Goal: Task Accomplishment & Management: Use online tool/utility

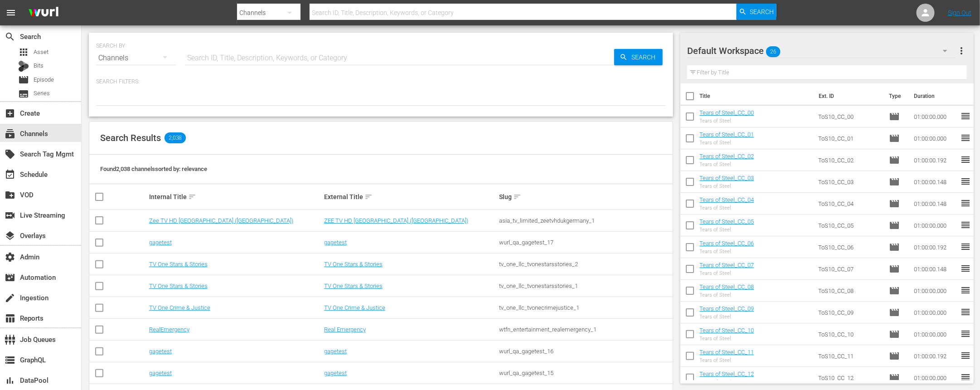
click at [441, 16] on input "text" at bounding box center [523, 13] width 427 height 22
type input "fifa"
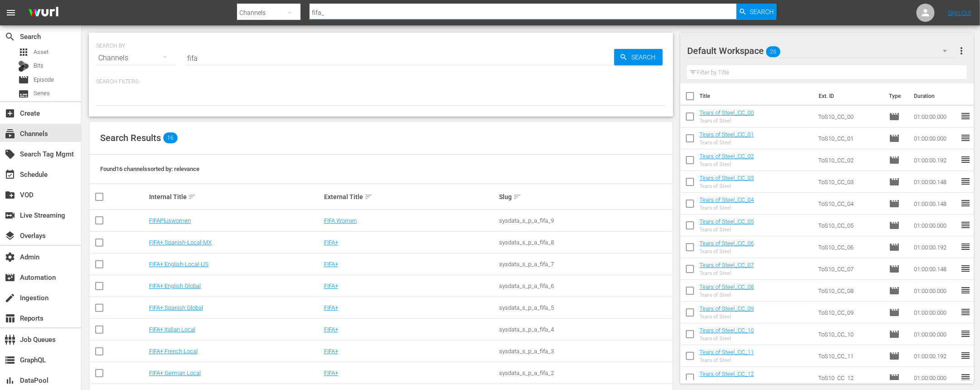
type input "fifa_6"
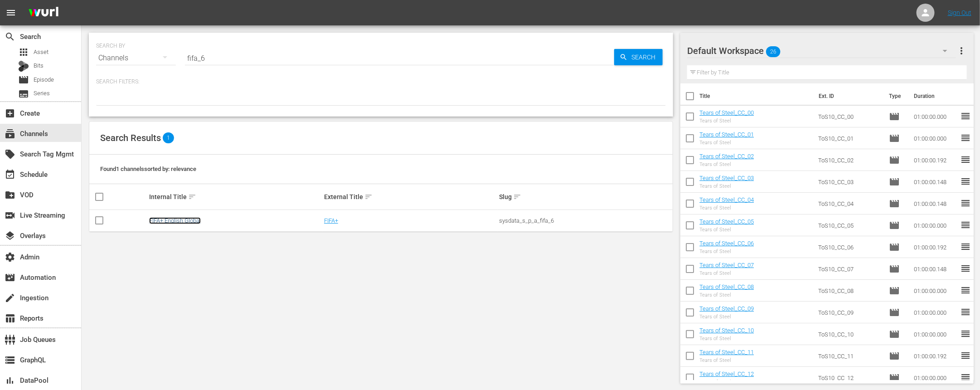
click at [180, 217] on link "FIFA+ English Global" at bounding box center [175, 220] width 52 height 7
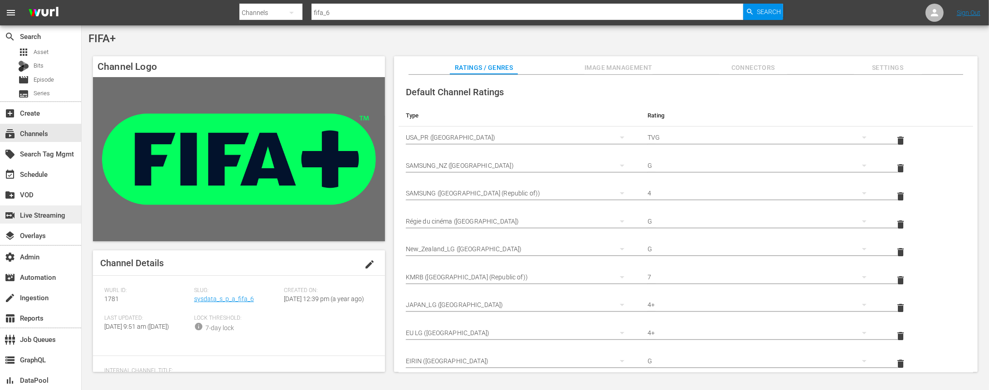
click at [43, 213] on div "switch_video Live Streaming" at bounding box center [25, 213] width 51 height 8
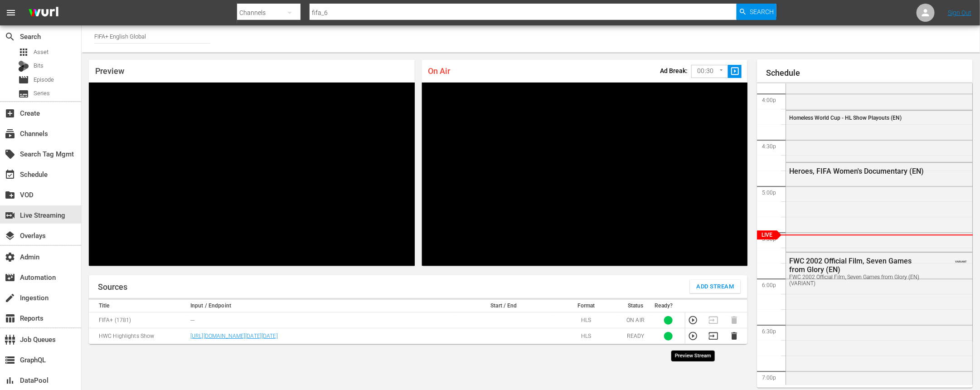
click at [694, 340] on icon "button" at bounding box center [693, 336] width 10 height 10
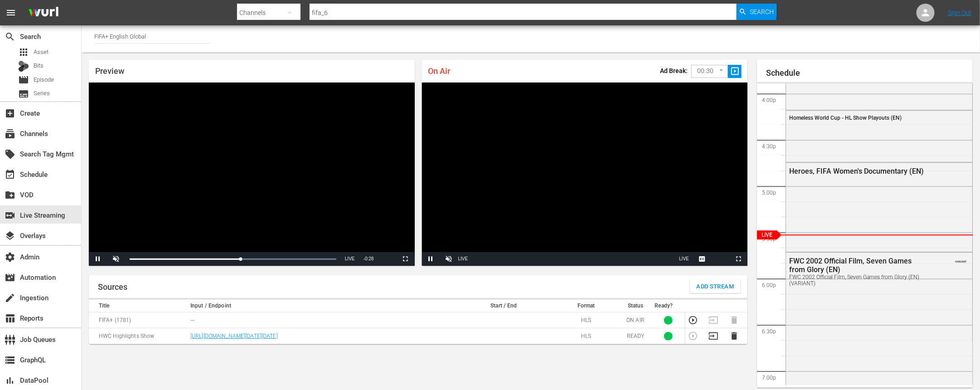
click at [525, 41] on div "Channel Title FIFA+ English Global" at bounding box center [531, 38] width 898 height 27
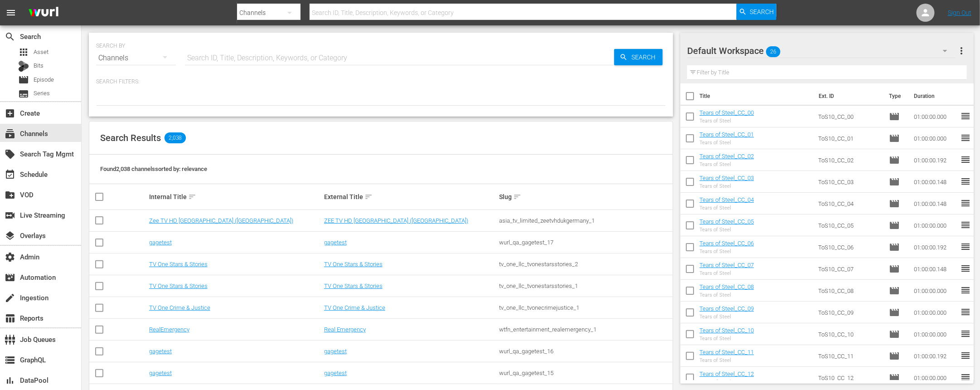
click at [385, 14] on input "text" at bounding box center [523, 13] width 427 height 22
type input "fifa_7"
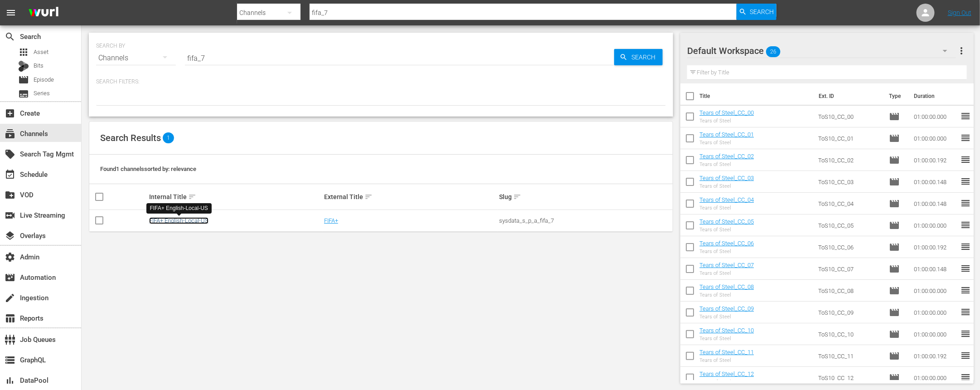
click at [191, 222] on link "FIFA+ English-Local-US" at bounding box center [178, 220] width 59 height 7
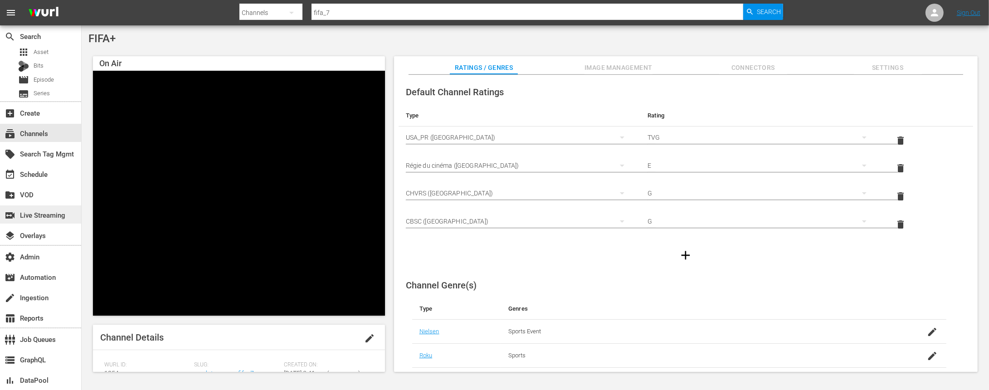
click at [39, 214] on div "switch_video Live Streaming" at bounding box center [25, 213] width 51 height 8
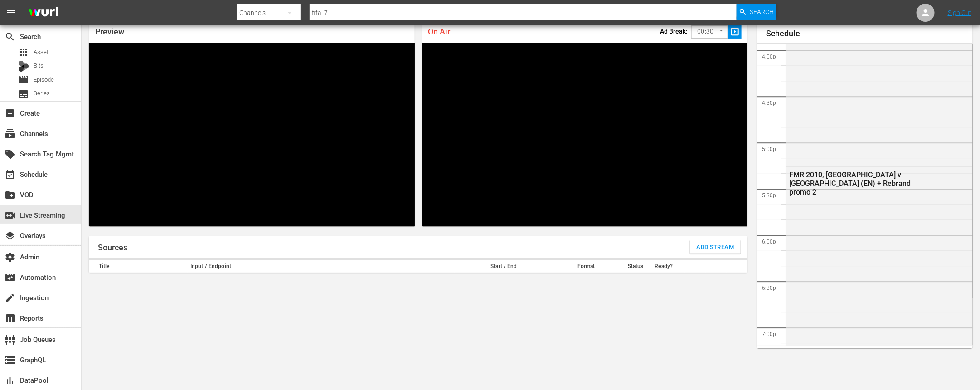
scroll to position [827, 0]
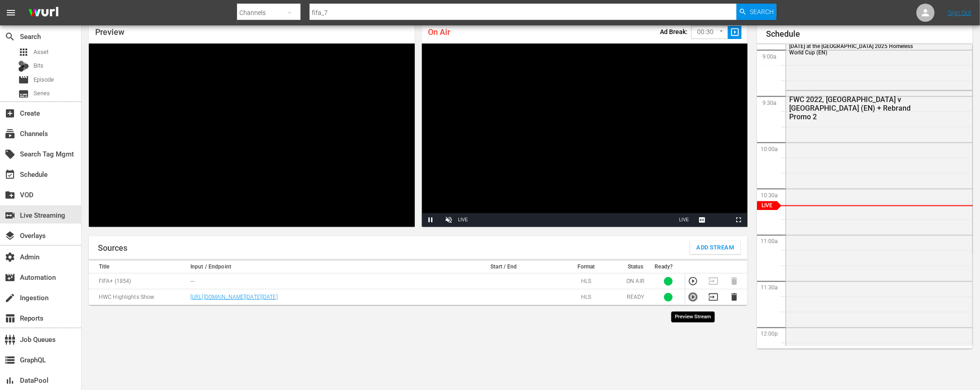
click at [692, 301] on icon "button" at bounding box center [693, 297] width 10 height 10
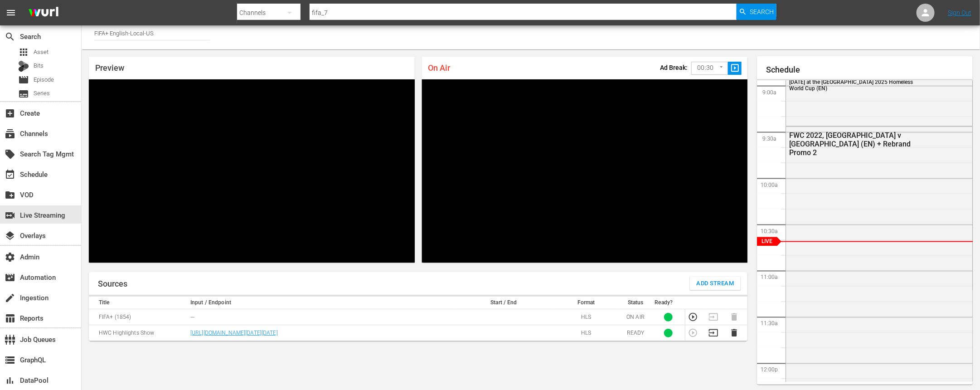
scroll to position [10, 0]
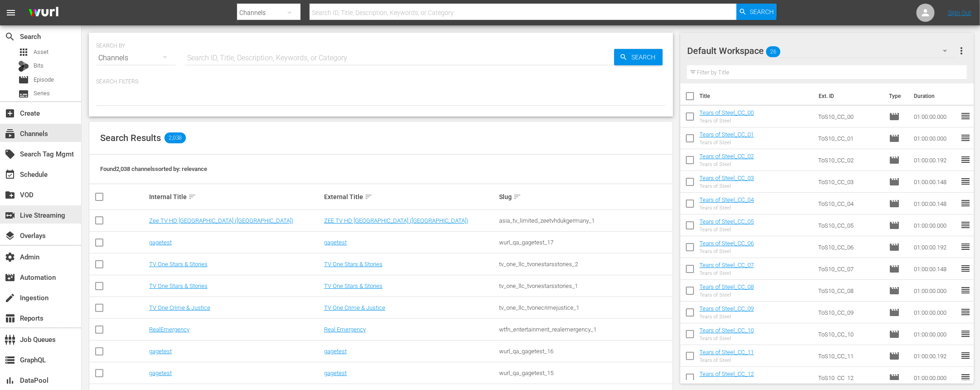
drag, startPoint x: 35, startPoint y: 214, endPoint x: 208, endPoint y: 171, distance: 177.5
click at [35, 214] on div "switch_video Live Streaming" at bounding box center [25, 213] width 51 height 8
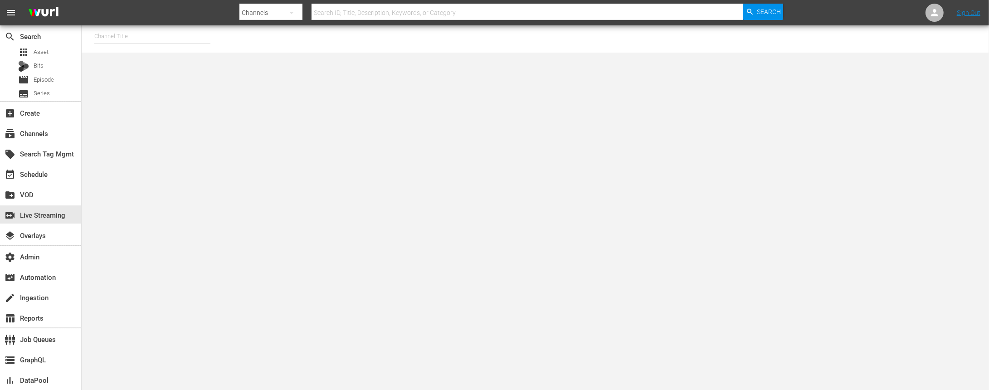
click at [176, 39] on input "text" at bounding box center [152, 36] width 116 height 22
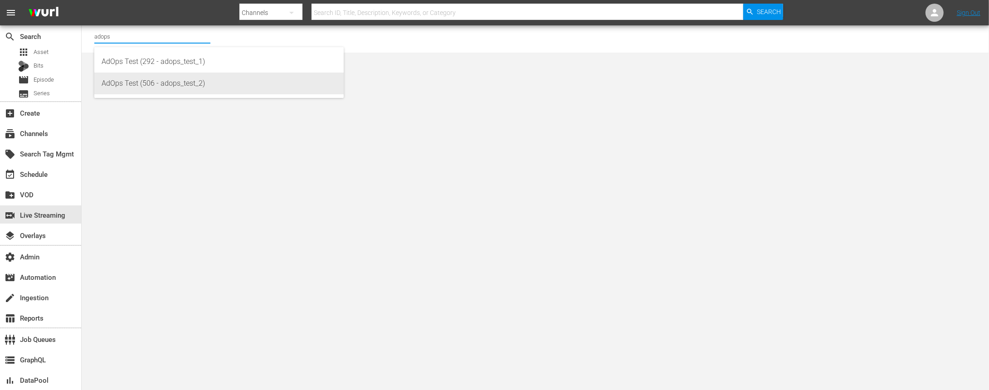
click at [178, 79] on div "AdOps Test (506 - adops_test_2)" at bounding box center [219, 84] width 235 height 22
type input "AdOps Test (506 - adops_test_2)"
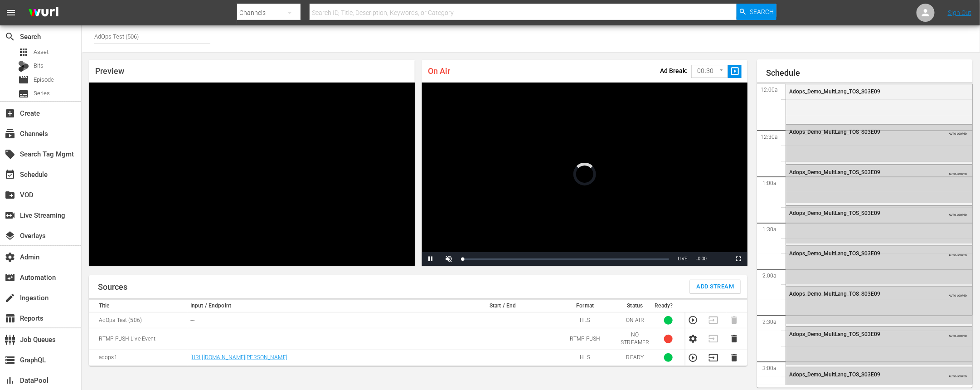
scroll to position [1490, 0]
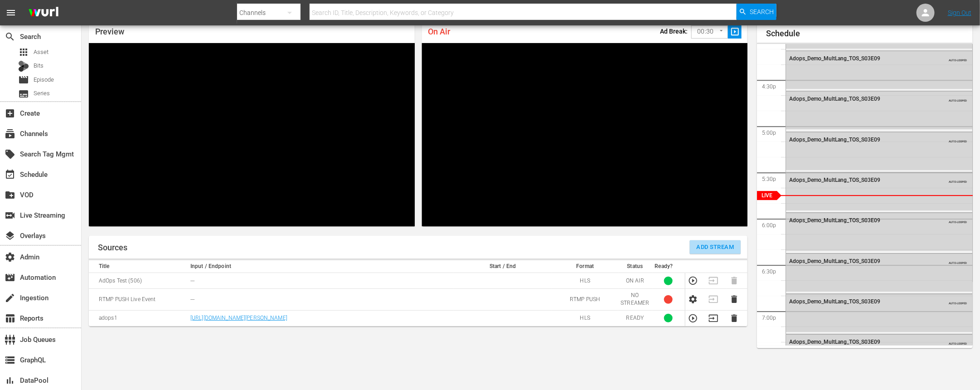
click at [722, 247] on span "Add Stream" at bounding box center [716, 247] width 38 height 10
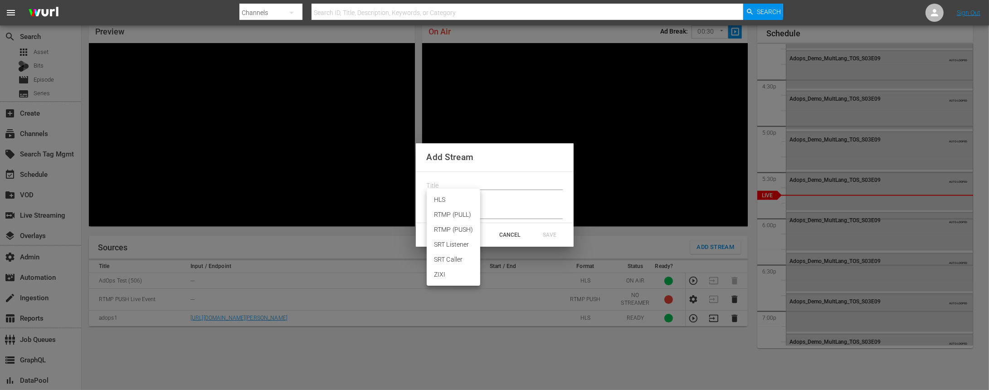
click at [464, 197] on body "menu Search By Channels Search ID, Title, Description, Keywords, or Category Se…" at bounding box center [494, 156] width 989 height 390
click at [507, 233] on div at bounding box center [494, 195] width 989 height 390
click at [507, 233] on div "HLS RTMP (PULL) RTMP (PUSH) SRT Listener SRT Caller ZIXI" at bounding box center [494, 195] width 989 height 390
click at [507, 233] on div "CANCEL" at bounding box center [510, 235] width 40 height 16
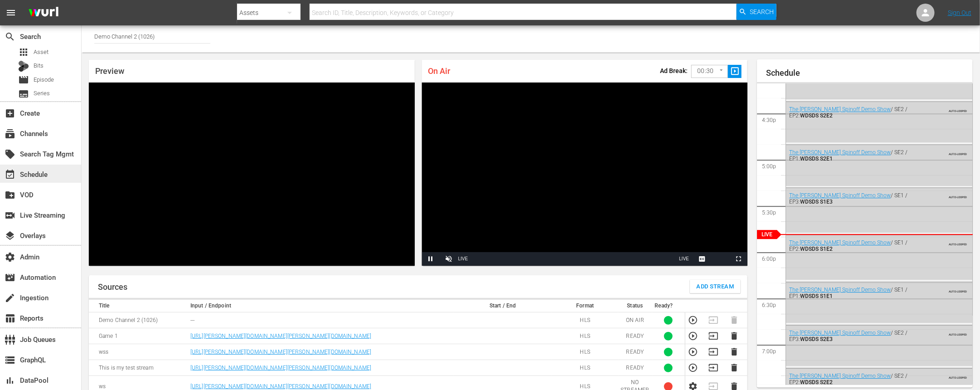
click at [38, 174] on div "event_available Schedule" at bounding box center [25, 173] width 51 height 8
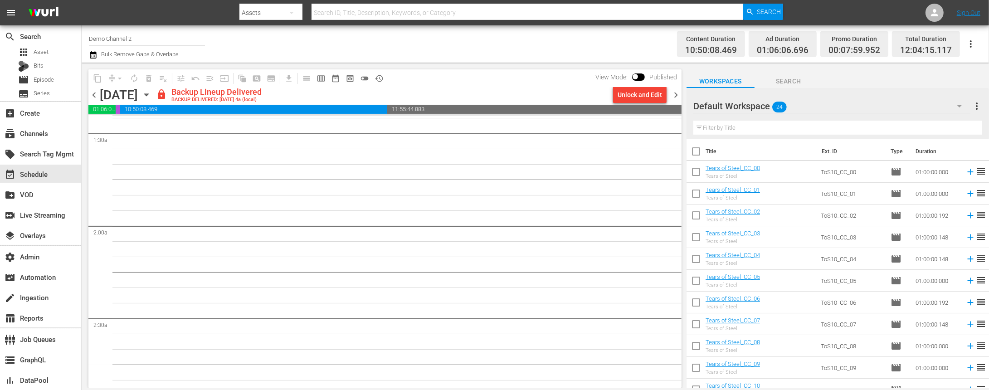
scroll to position [511, 0]
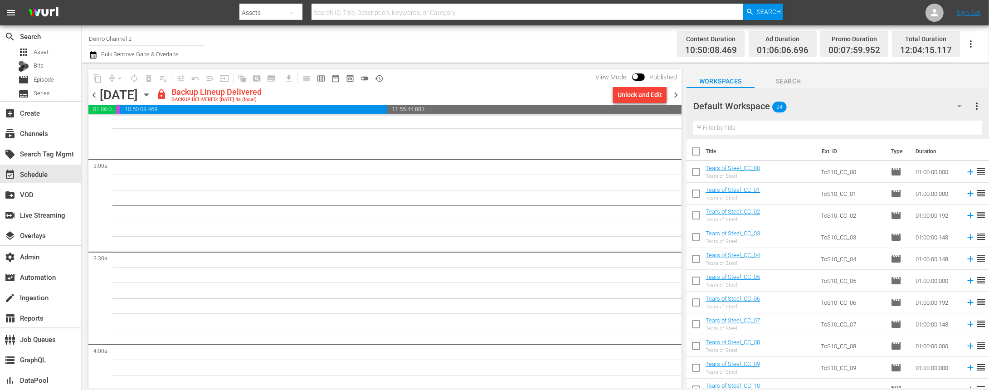
click at [974, 45] on icon "button" at bounding box center [970, 44] width 11 height 11
click at [593, 45] on div "Content Duration 10:50:08.469 Ad Duration 01:06:06.696 Promo Duration 00:07:59.…" at bounding box center [779, 44] width 406 height 33
click at [347, 78] on span "preview_outlined" at bounding box center [349, 78] width 9 height 9
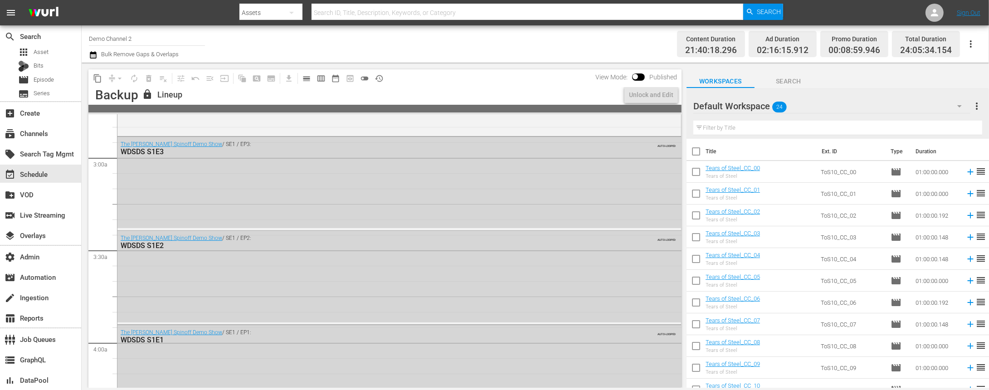
scroll to position [481, 0]
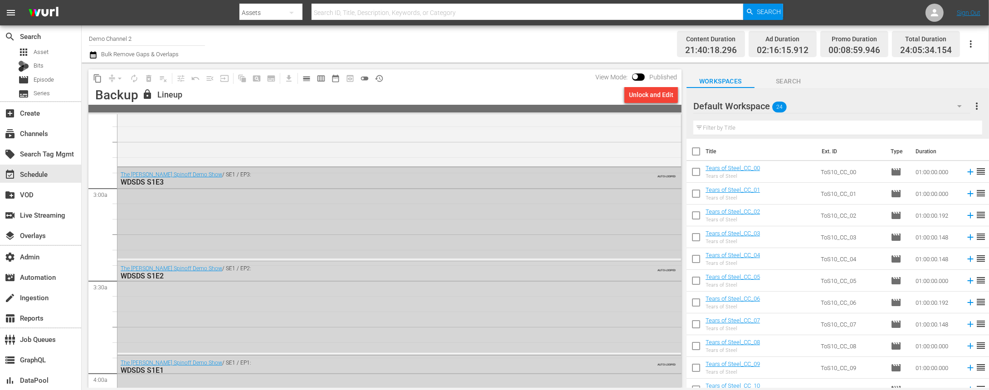
click at [394, 229] on div "The [PERSON_NAME] Spinoff Demo Show / SE1 / EP3: WDSDS S1E3 AUTO-LOOPED" at bounding box center [398, 212] width 563 height 91
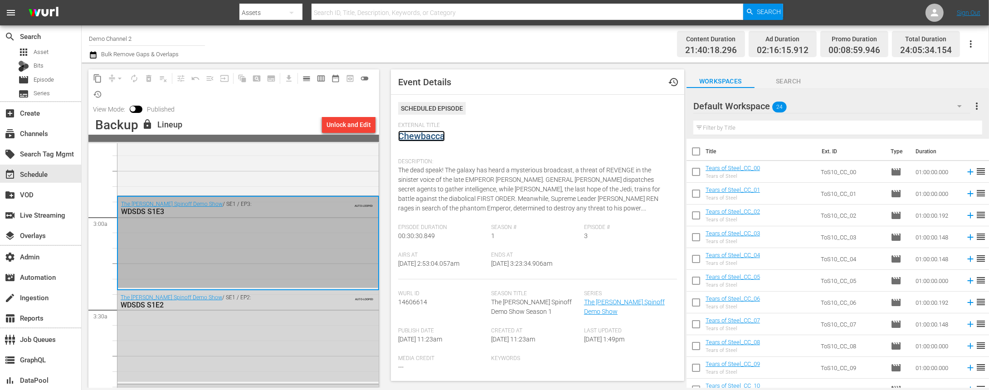
click at [422, 134] on link "Chewbacca" at bounding box center [421, 136] width 47 height 11
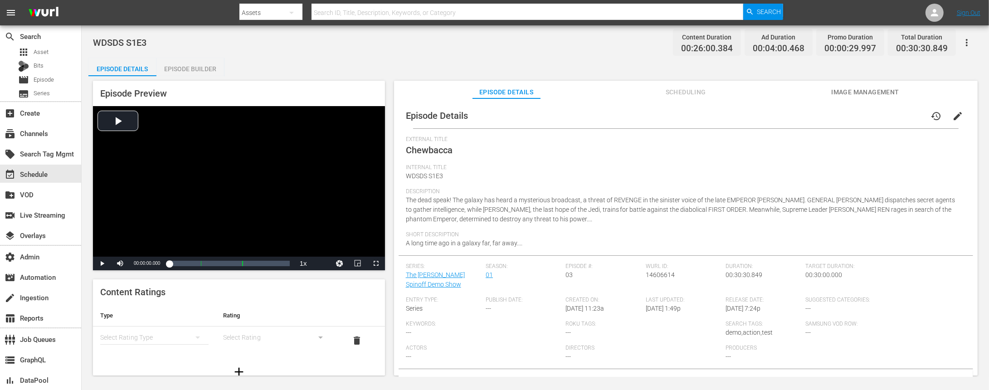
click at [963, 44] on icon "button" at bounding box center [966, 42] width 11 height 11
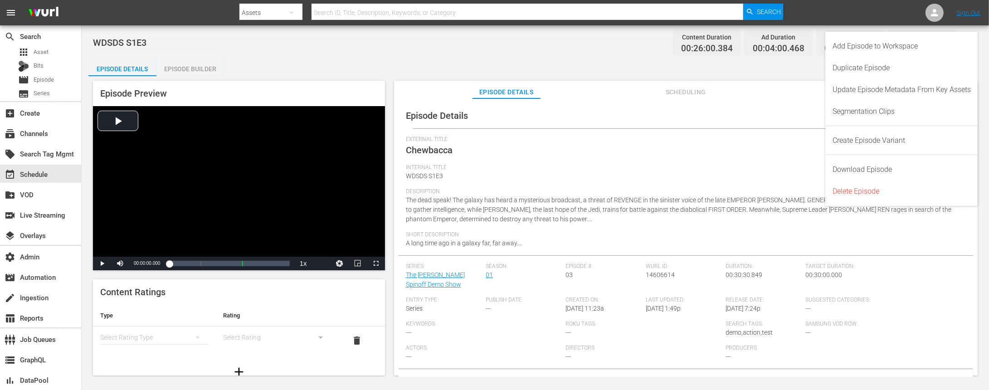
drag, startPoint x: 761, startPoint y: 152, endPoint x: 766, endPoint y: 149, distance: 5.8
click at [761, 152] on div "External Title Chewbacca" at bounding box center [686, 150] width 560 height 28
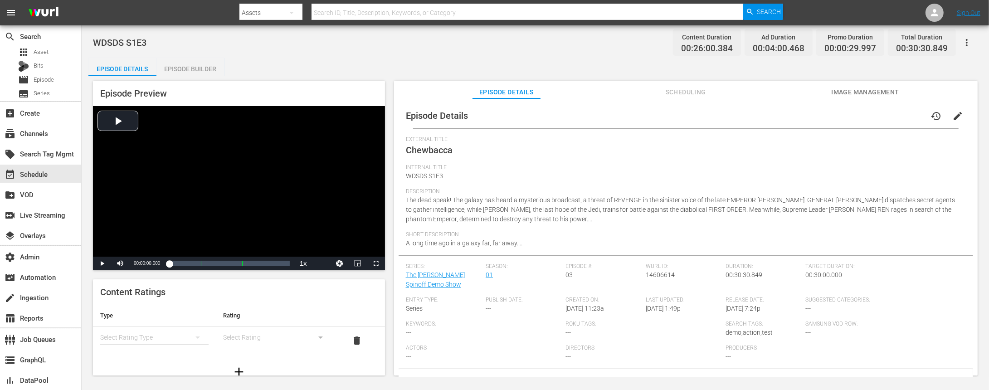
click at [953, 118] on span "edit" at bounding box center [957, 116] width 11 height 11
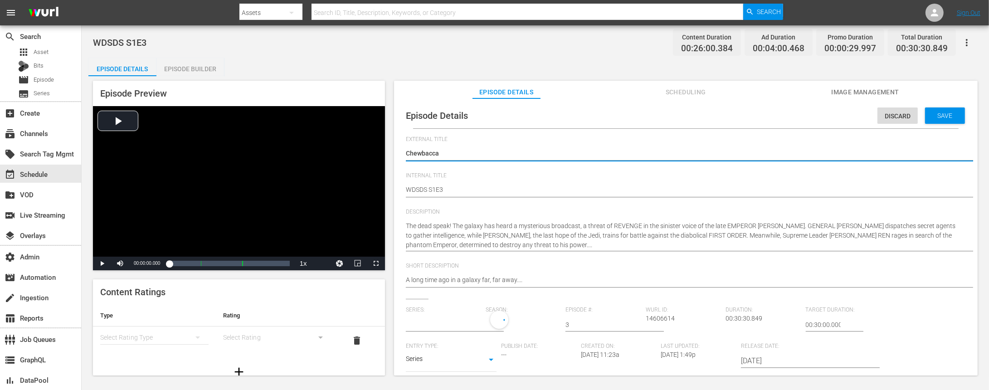
type input "The [PERSON_NAME] Spinoff Demo Show"
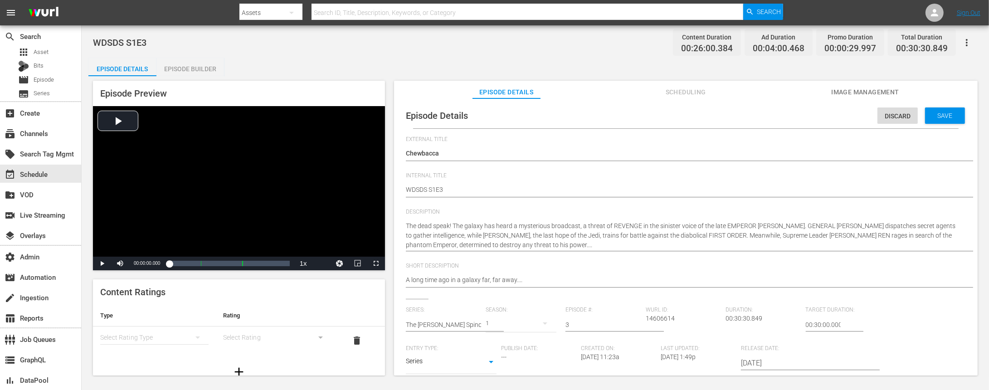
click at [378, 59] on div "Episode Details Episode Builder Episode Preview Video Player is loading. Play V…" at bounding box center [534, 220] width 893 height 325
click at [278, 10] on div "Assets" at bounding box center [270, 12] width 63 height 25
drag, startPoint x: 265, startPoint y: 37, endPoint x: 274, endPoint y: 35, distance: 9.2
click at [265, 37] on div "Channels" at bounding box center [268, 38] width 36 height 15
click at [354, 10] on div "Channels Series Episodes Bits Assets" at bounding box center [494, 195] width 989 height 390
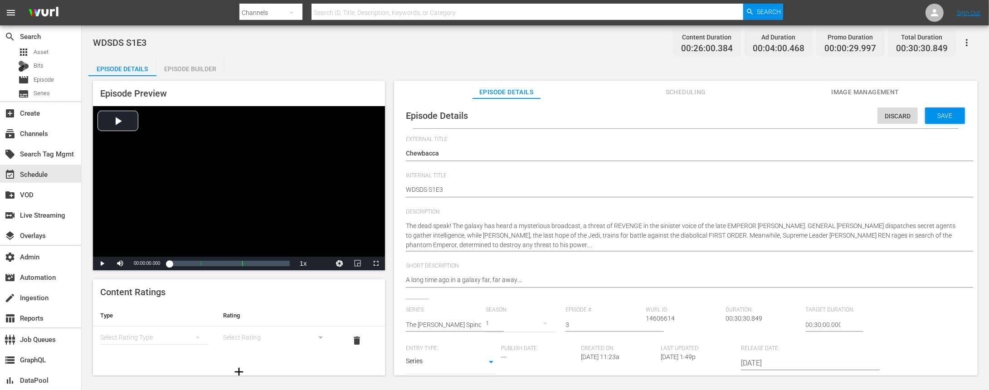
click at [355, 15] on input "text" at bounding box center [526, 13] width 431 height 22
type input "adops"
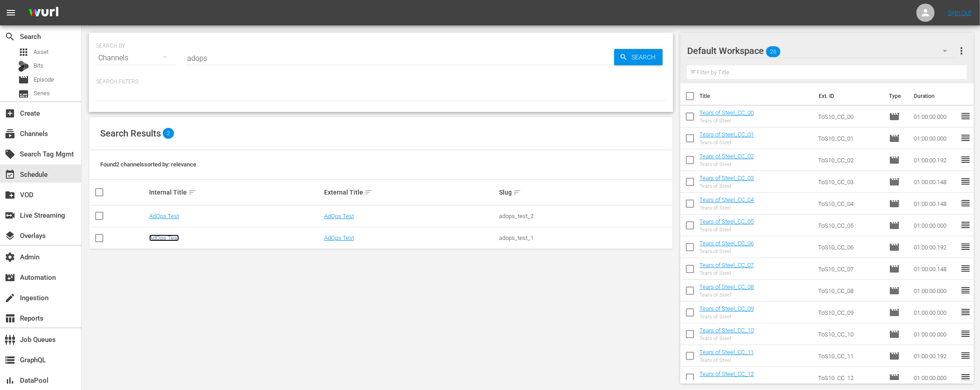
click at [164, 239] on link "AdOps Test" at bounding box center [164, 237] width 30 height 7
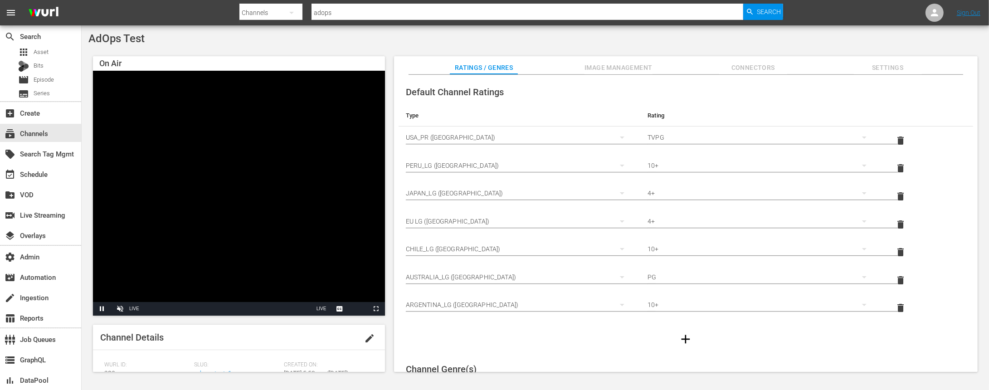
scroll to position [13, 0]
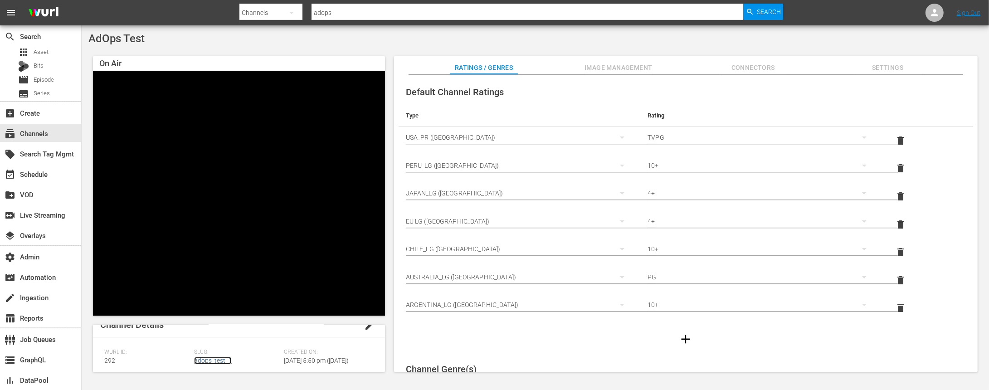
click at [221, 359] on link "adops_test_1" at bounding box center [213, 360] width 38 height 7
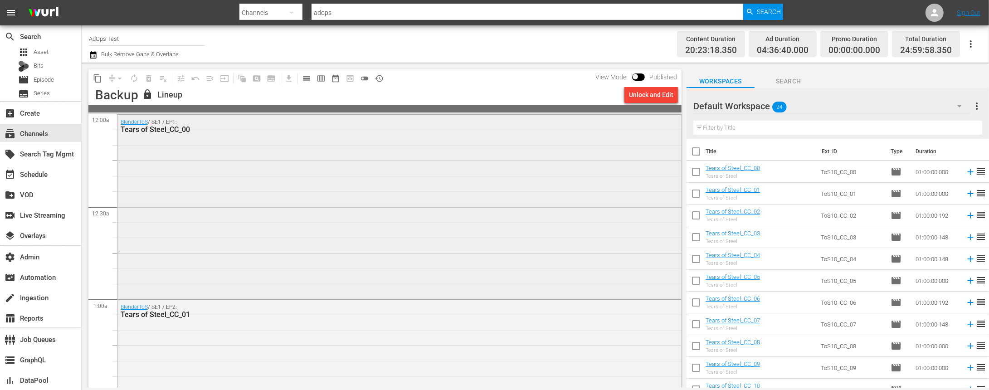
click at [286, 224] on div "BlenderToS / SE1 / EP1: Tears of Steel_CC_00" at bounding box center [398, 206] width 563 height 182
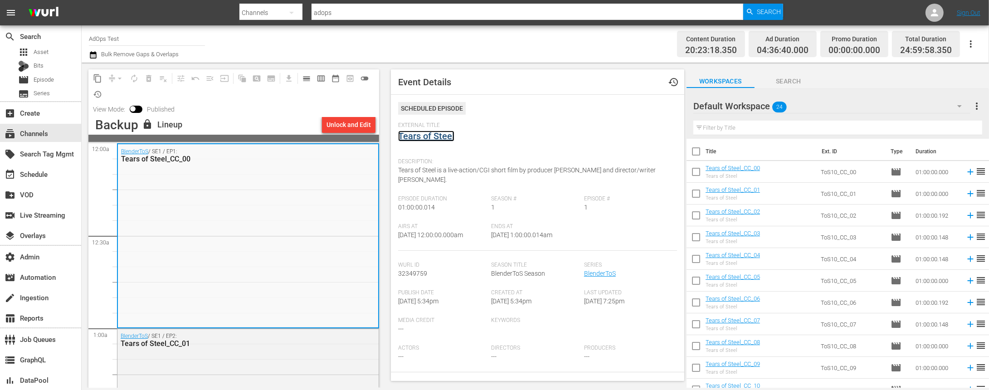
click at [436, 134] on link "Tears of Steel" at bounding box center [426, 136] width 56 height 11
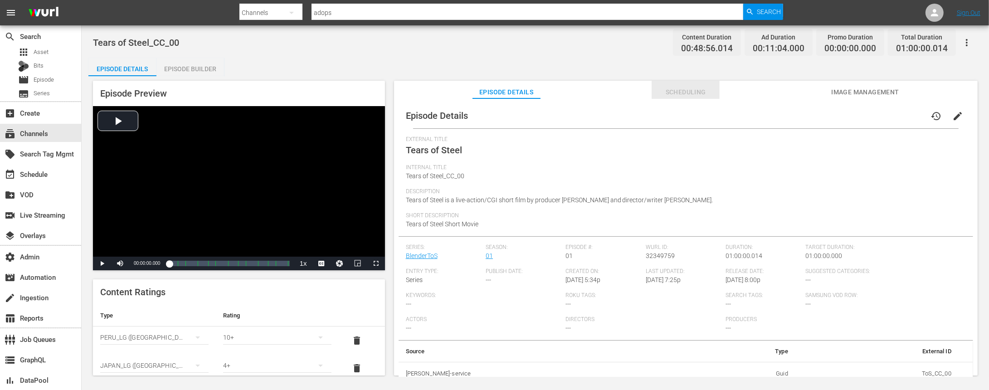
click at [679, 94] on span "Scheduling" at bounding box center [685, 92] width 68 height 11
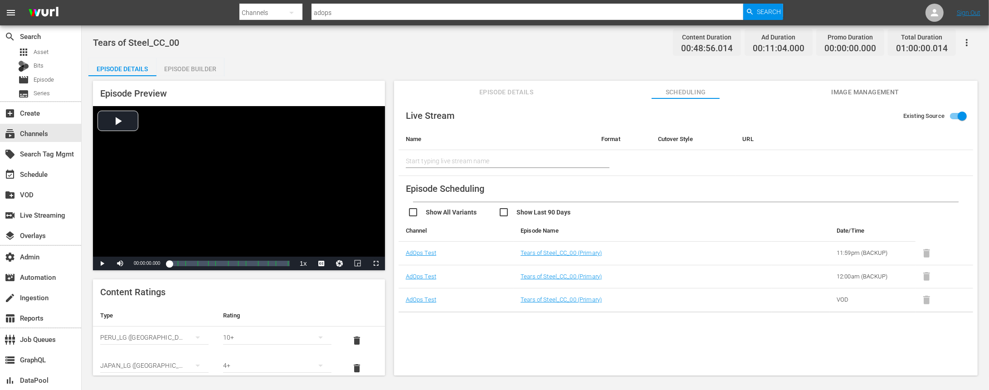
click at [540, 161] on input "text" at bounding box center [496, 161] width 181 height 22
click at [953, 116] on input "Existing Source" at bounding box center [962, 117] width 52 height 17
checkbox input "false"
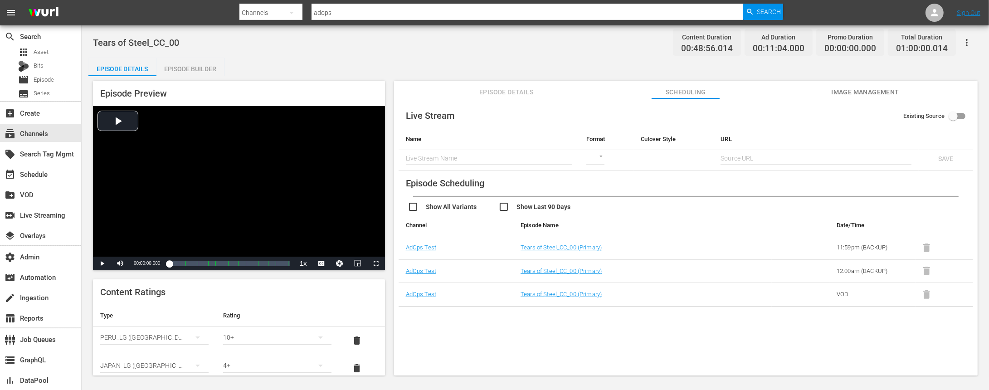
click at [603, 160] on td "​" at bounding box center [606, 160] width 54 height 20
click at [598, 157] on body "menu Search By Channels Search ID, Title, Description, Keywords, or Category ad…" at bounding box center [494, 195] width 989 height 390
click at [596, 201] on div "SRT" at bounding box center [600, 202] width 31 height 22
type input "SRT_CALLER"
click at [534, 157] on input "text" at bounding box center [489, 158] width 166 height 14
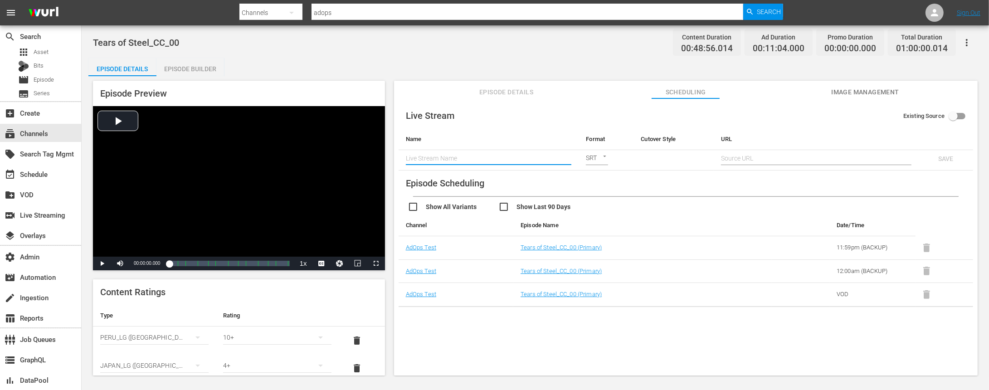
type input "test2"
click at [740, 158] on input "text" at bounding box center [816, 158] width 190 height 14
type input "sdfgfd"
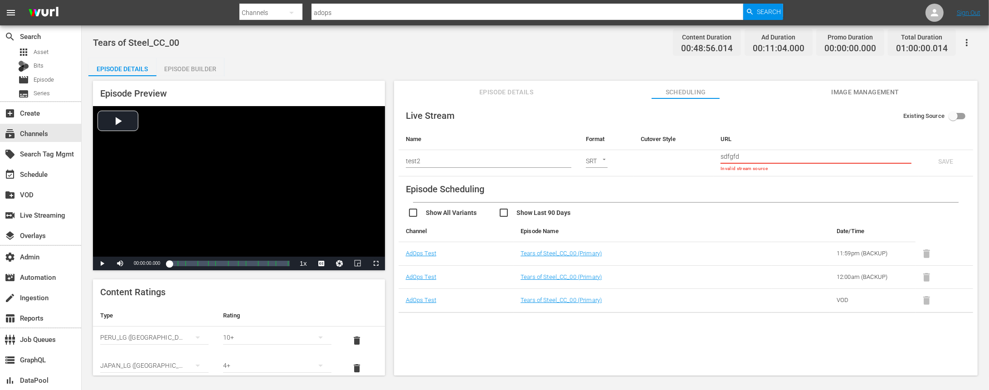
drag, startPoint x: 781, startPoint y: 156, endPoint x: 672, endPoint y: 161, distance: 109.3
click at [672, 161] on tr "test2 SRT SRT_CALLER sdfgfd Invalid stream source SAVE" at bounding box center [685, 163] width 574 height 26
drag, startPoint x: 784, startPoint y: 155, endPoint x: 668, endPoint y: 151, distance: 116.1
click at [667, 150] on tr "test2 SRT SRT_CALLER sdfgfd Invalid stream source SAVE" at bounding box center [685, 163] width 574 height 26
click at [955, 119] on input "Existing Source" at bounding box center [953, 117] width 52 height 17
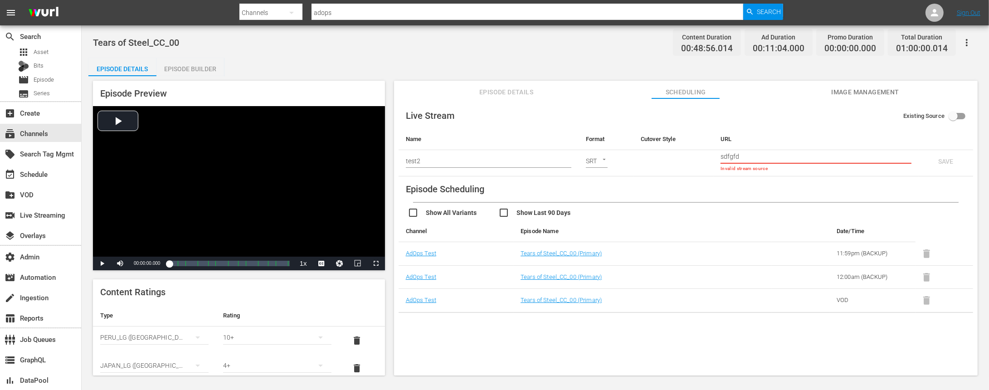
checkbox input "true"
